Goal: Communication & Community: Participate in discussion

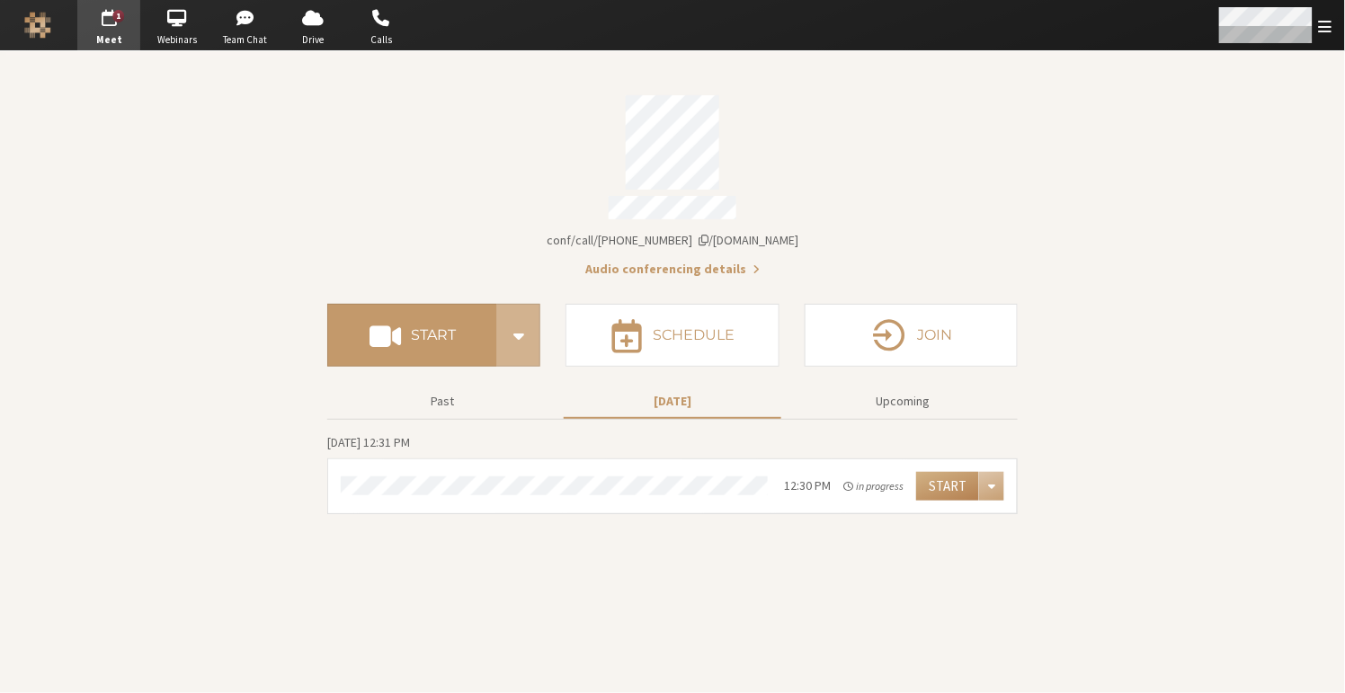
click at [1331, 27] on span "Open menu" at bounding box center [1325, 26] width 13 height 17
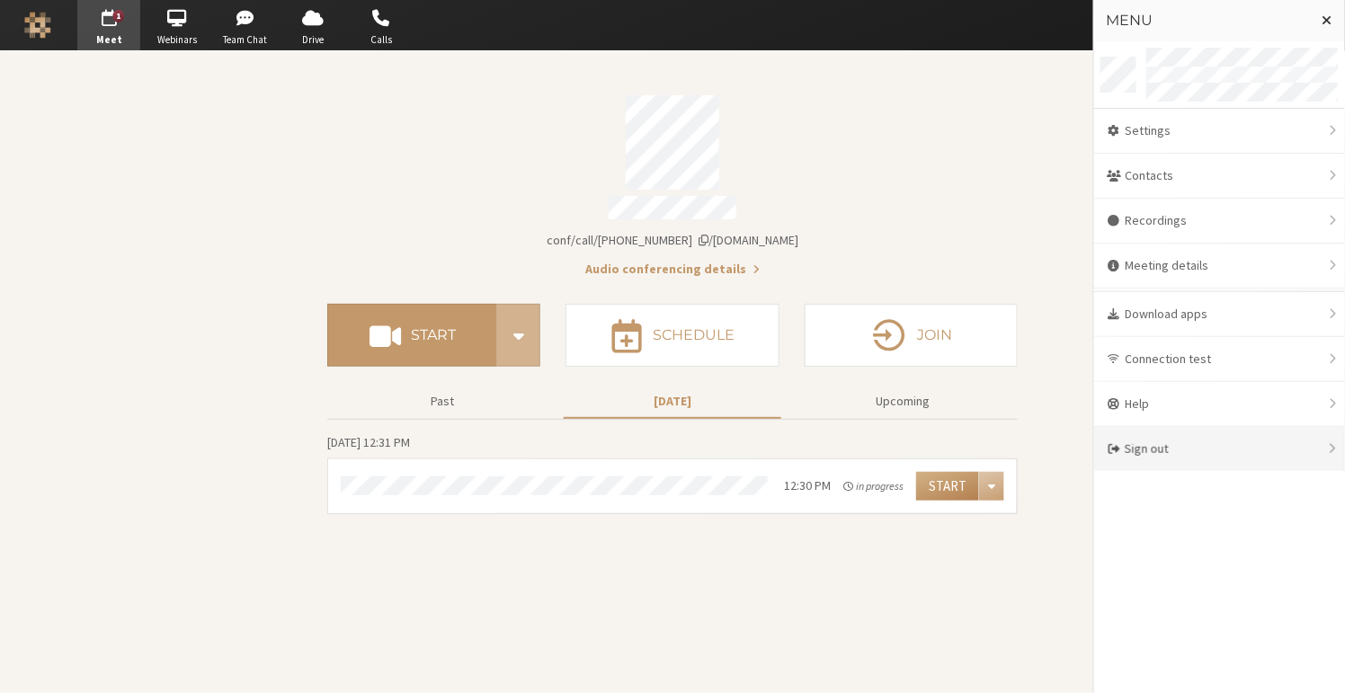
click at [1196, 446] on div "Sign out" at bounding box center [1219, 449] width 251 height 44
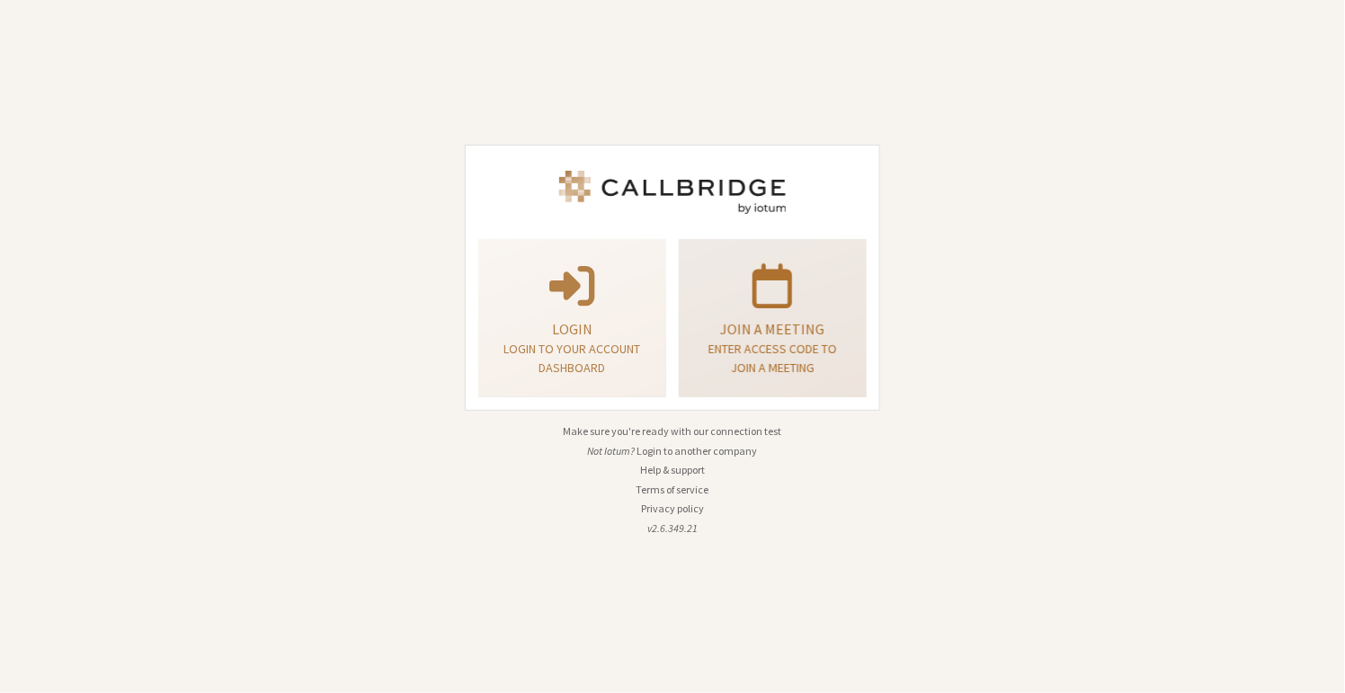
click at [780, 301] on span at bounding box center [773, 284] width 40 height 50
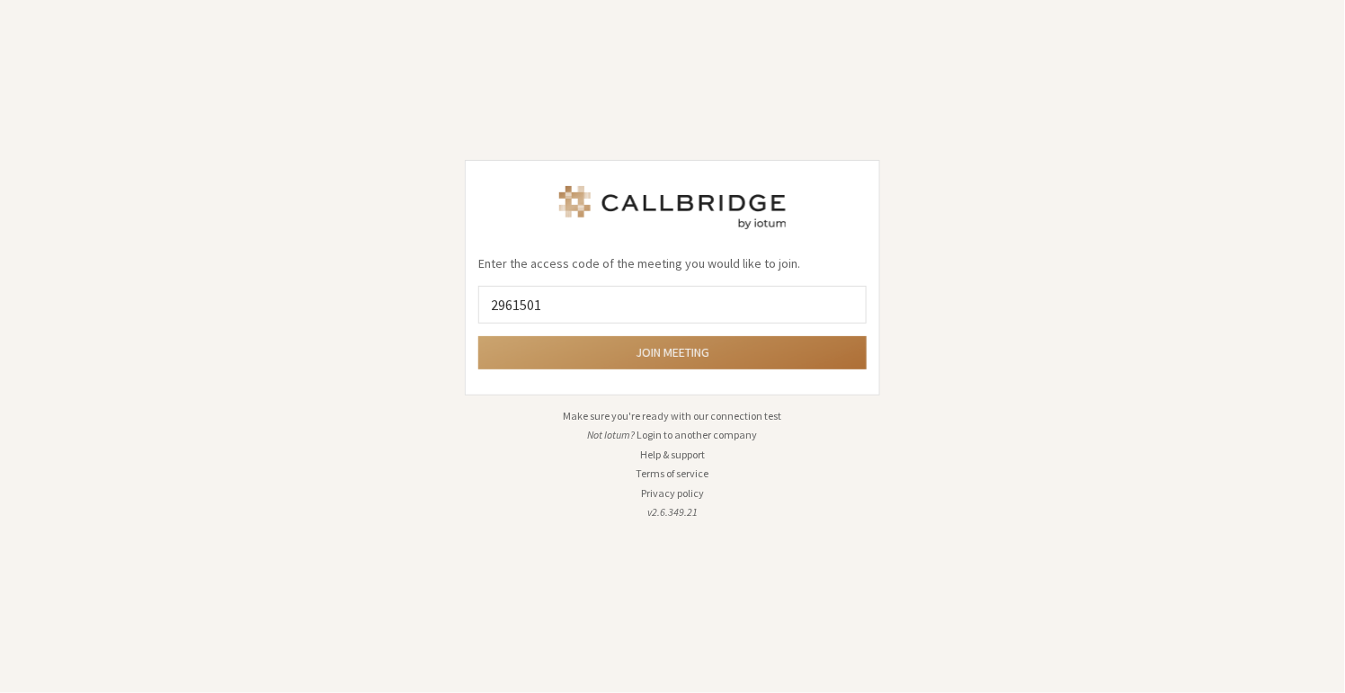
type input "2961501"
click at [478, 336] on button "Join meeting" at bounding box center [672, 352] width 388 height 33
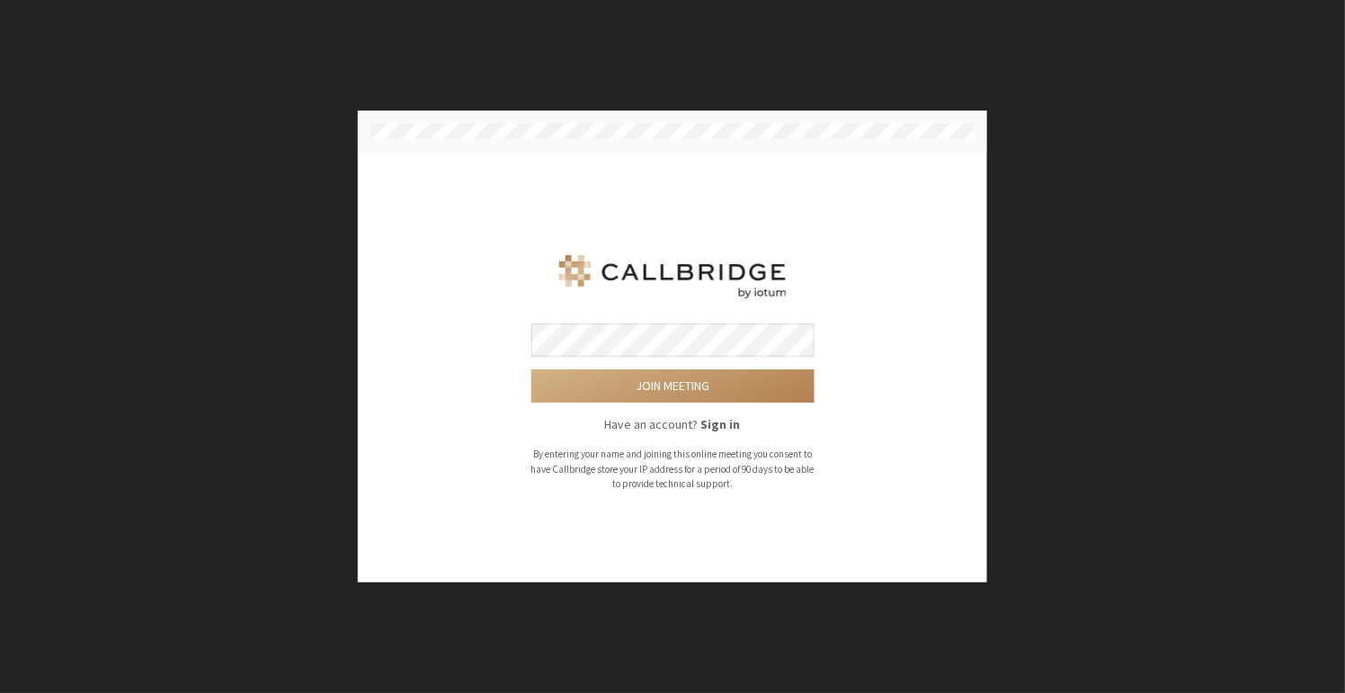
click at [531, 370] on button "Join meeting" at bounding box center [672, 386] width 283 height 33
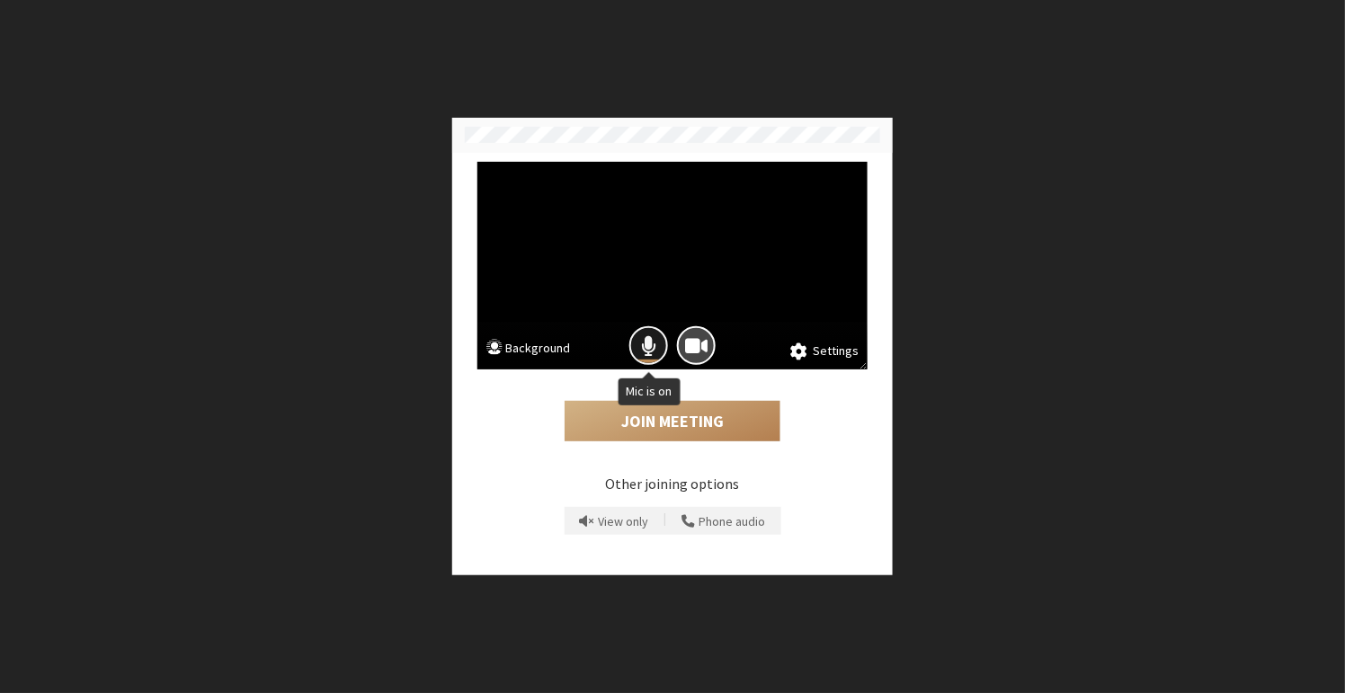
click at [629, 326] on button "Mic is on" at bounding box center [648, 345] width 39 height 39
click button "Phone audio" at bounding box center [724, 521] width 96 height 29
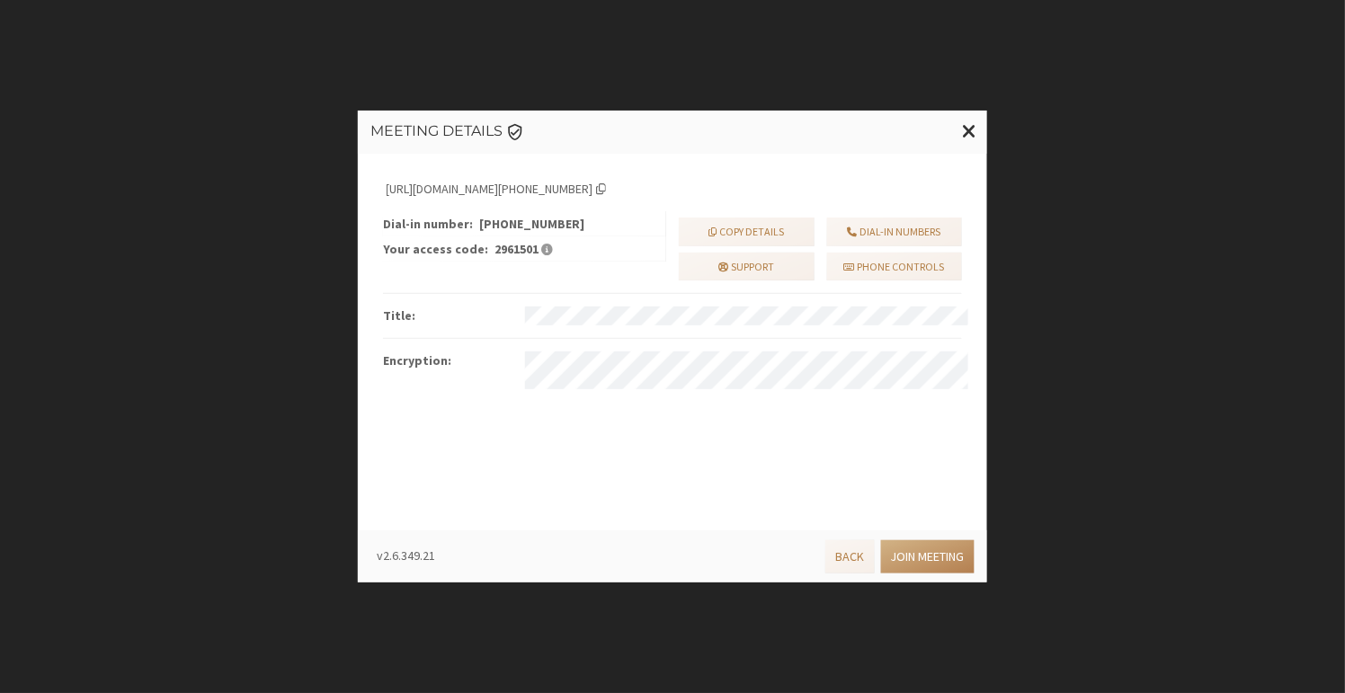
click at [912, 539] on div "v2.6.349.21 Back Join Meeting" at bounding box center [669, 554] width 611 height 40
click at [912, 543] on button "Join Meeting" at bounding box center [928, 556] width 94 height 33
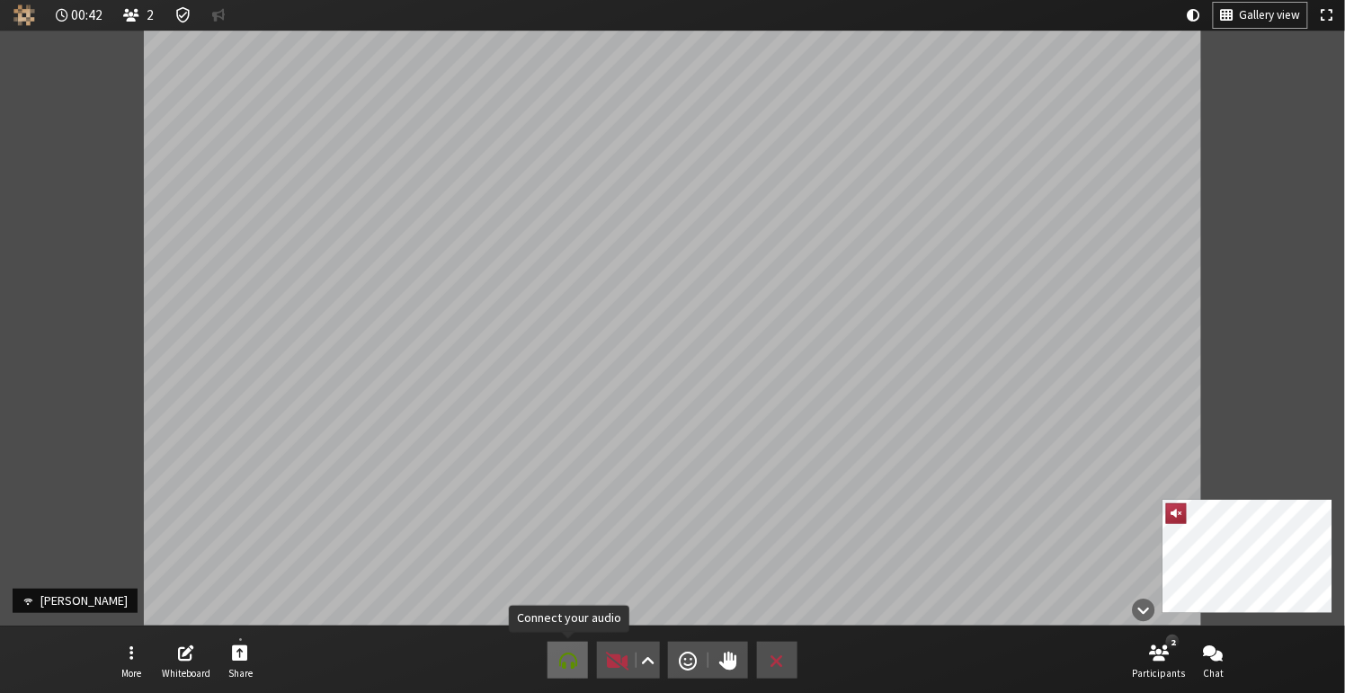
click at [572, 669] on span "Connect your audio" at bounding box center [568, 660] width 18 height 25
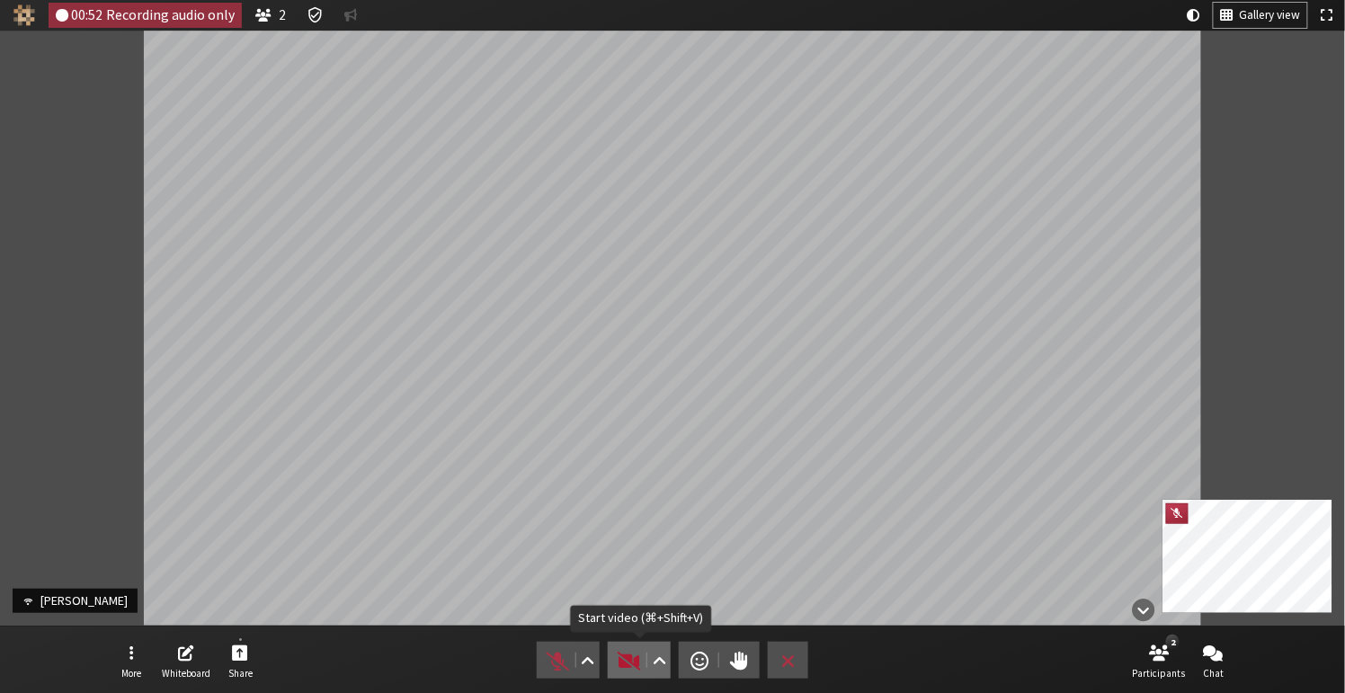
click at [646, 643] on button "Video" at bounding box center [639, 660] width 63 height 37
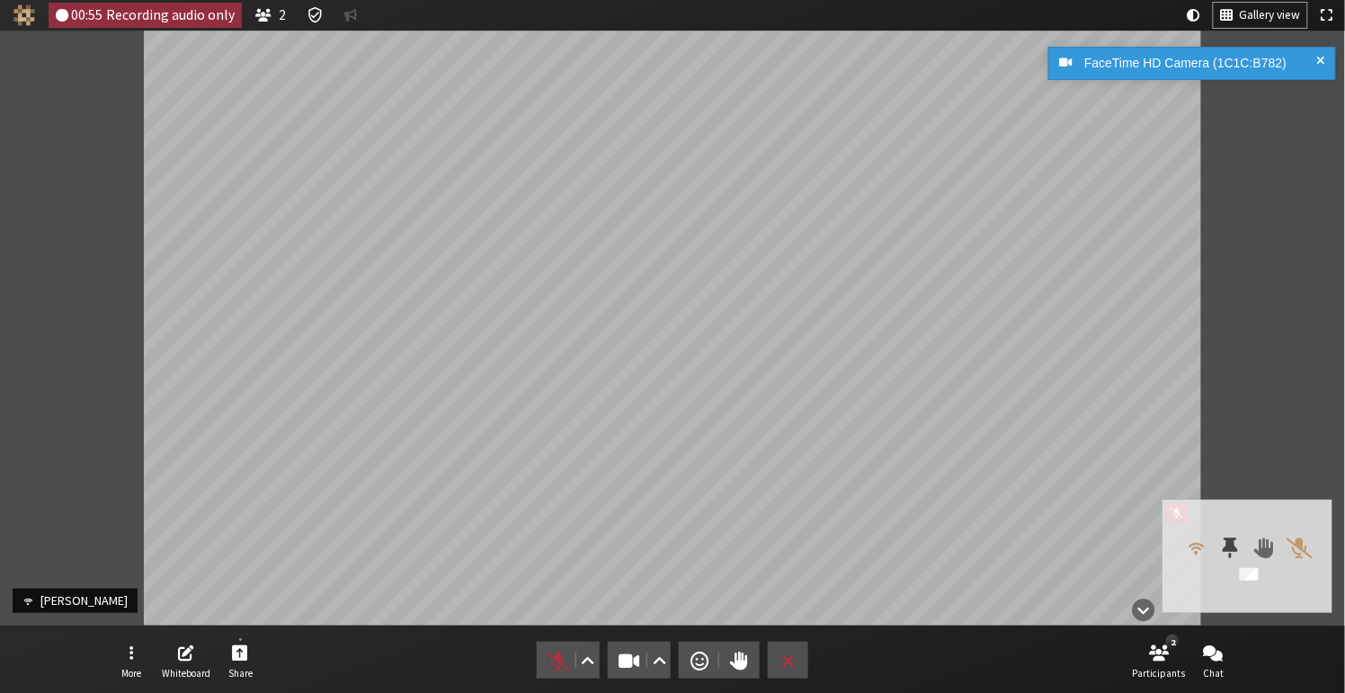
click at [1223, 554] on div at bounding box center [1231, 547] width 34 height 34
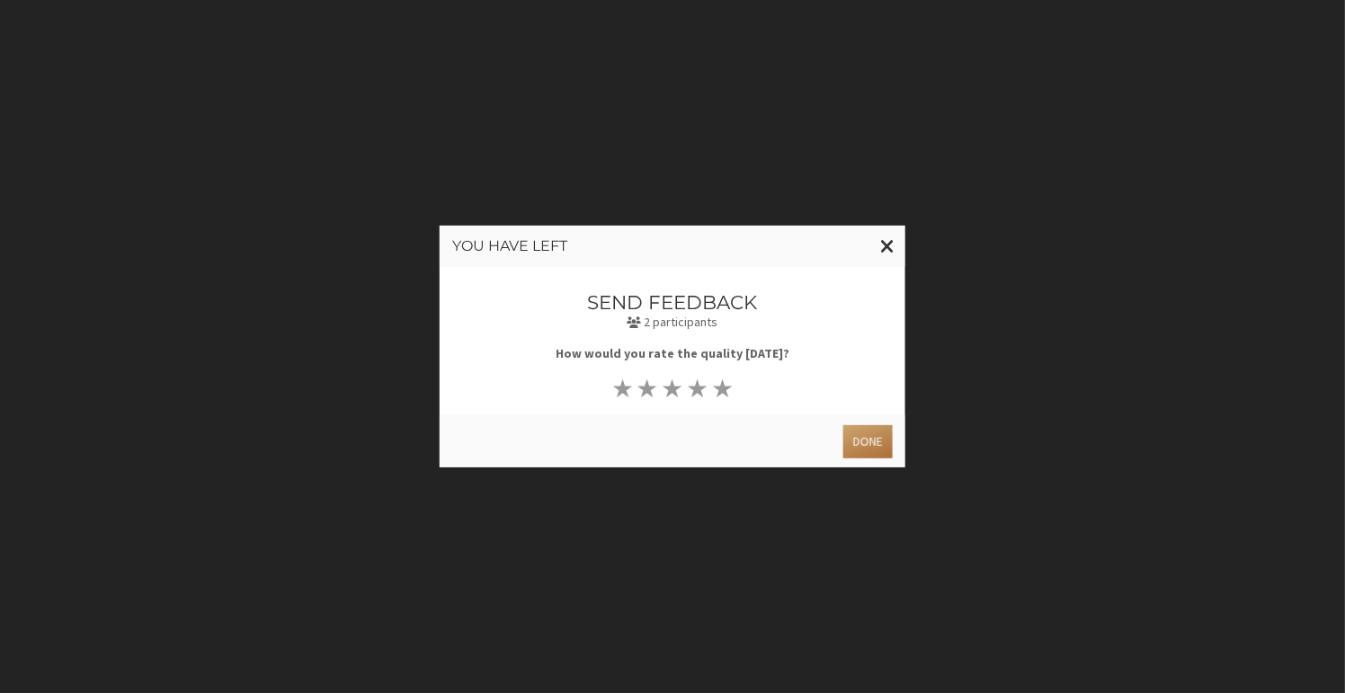
click at [865, 440] on button "Done" at bounding box center [867, 441] width 49 height 33
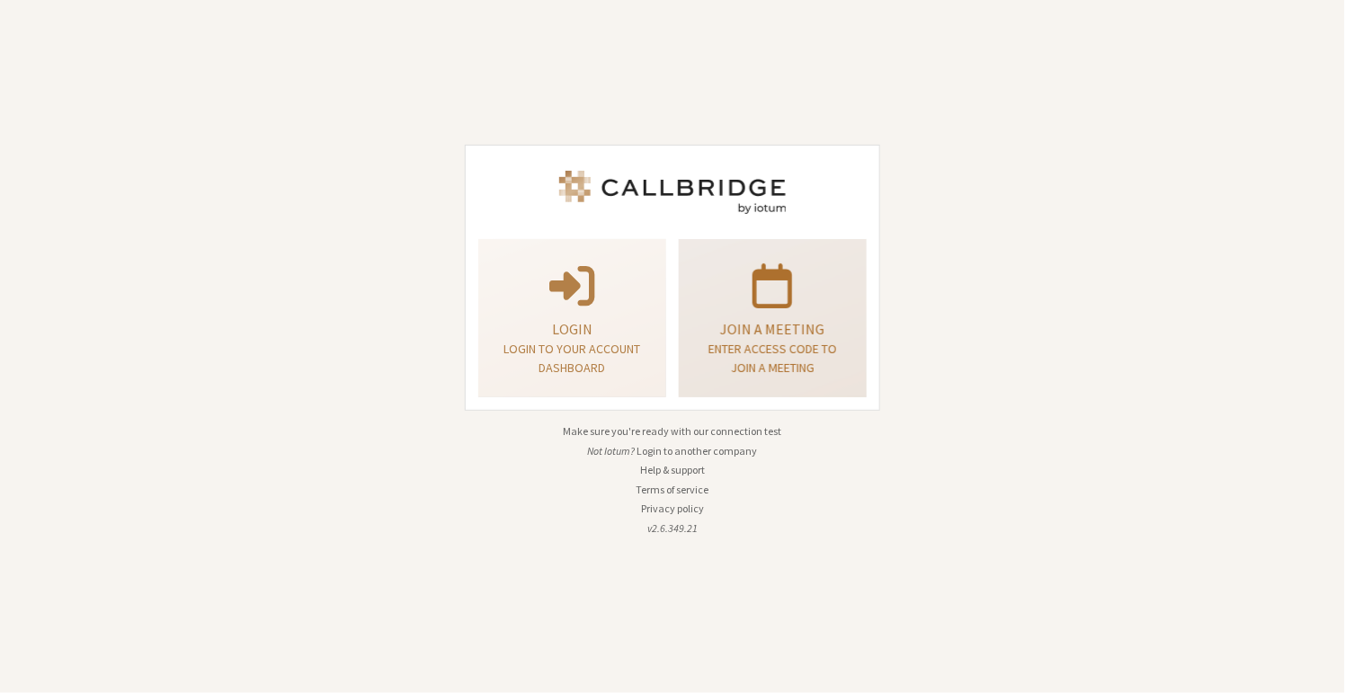
click at [734, 281] on p at bounding box center [772, 284] width 143 height 50
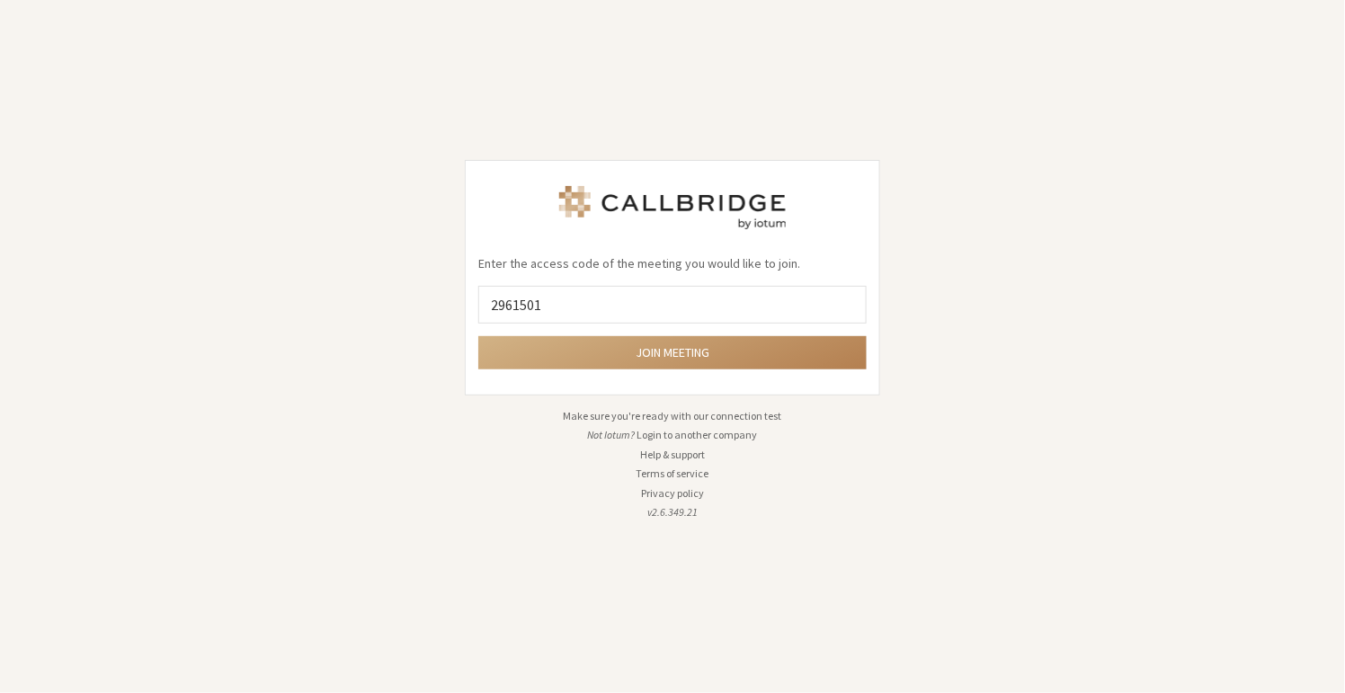
type input "2961501"
click at [478, 336] on button "Join meeting" at bounding box center [672, 352] width 388 height 33
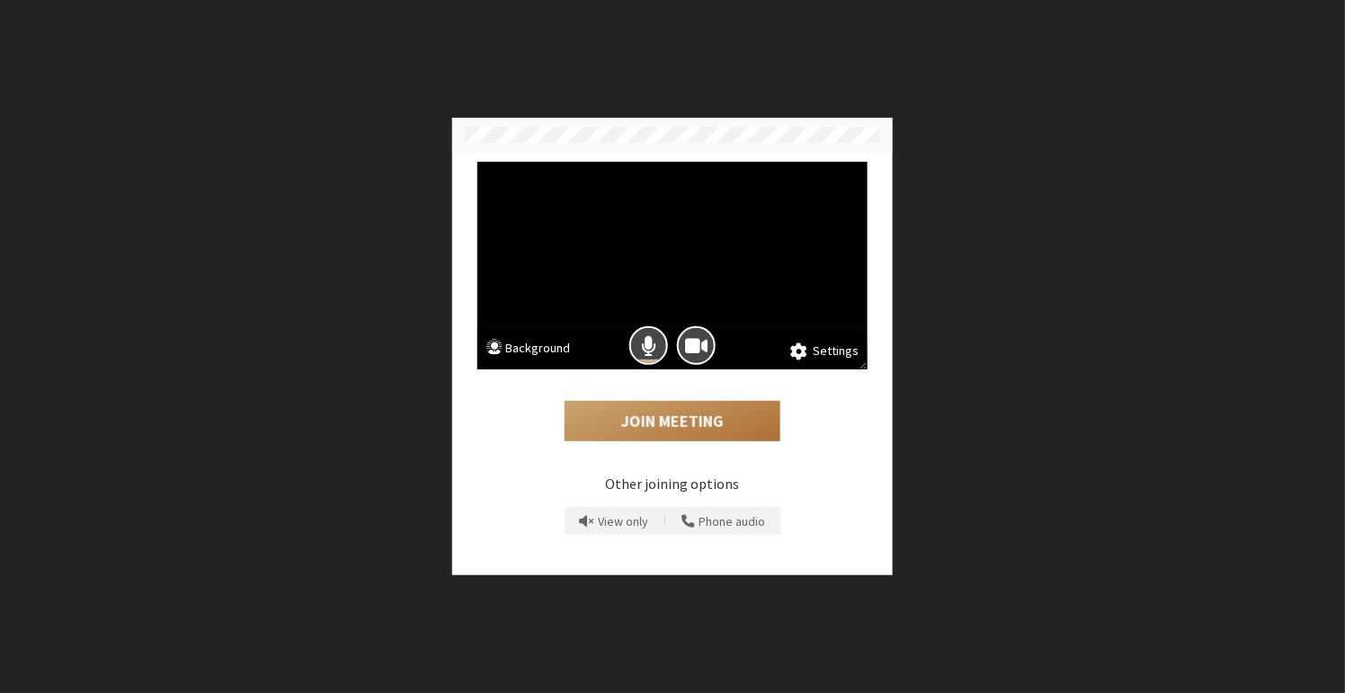
click at [666, 431] on button "Join Meeting" at bounding box center [673, 421] width 216 height 41
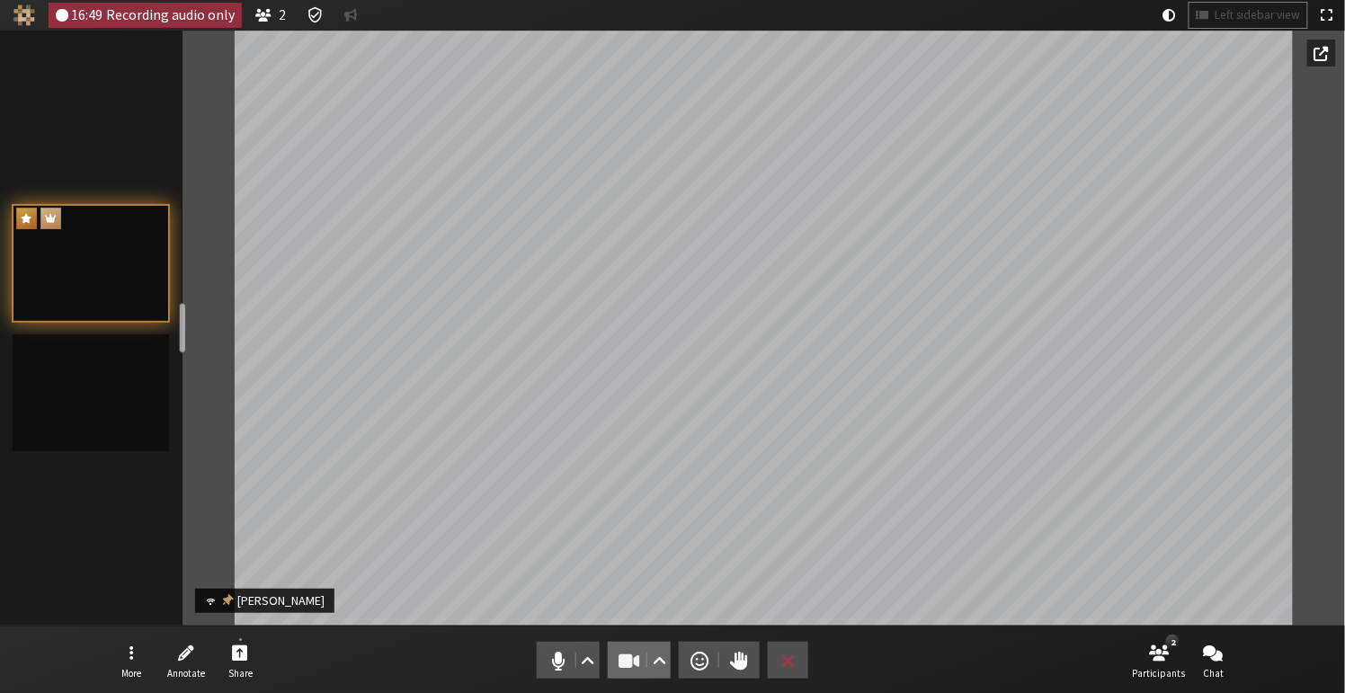
click at [632, 648] on span "Stop video (⌘+Shift+V)" at bounding box center [629, 660] width 25 height 25
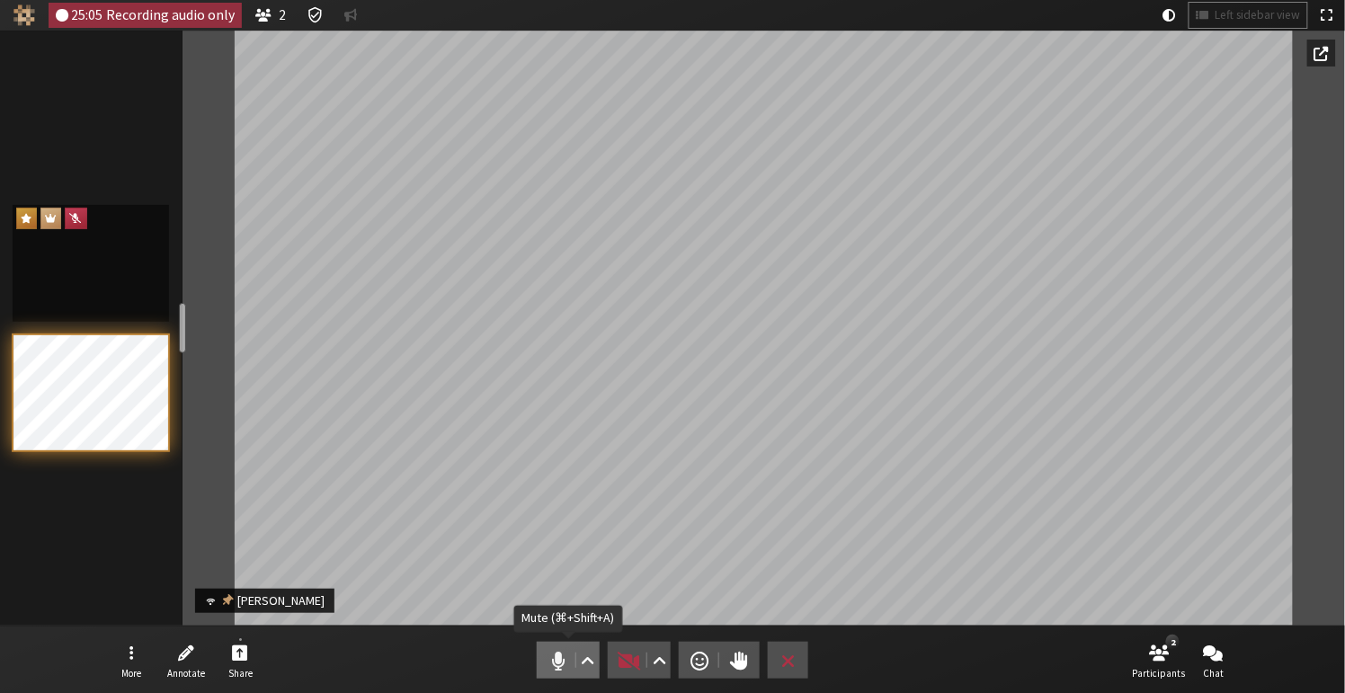
click at [557, 649] on span "Mute (⌘+Shift+A)" at bounding box center [558, 660] width 25 height 25
